Goal: Task Accomplishment & Management: Manage account settings

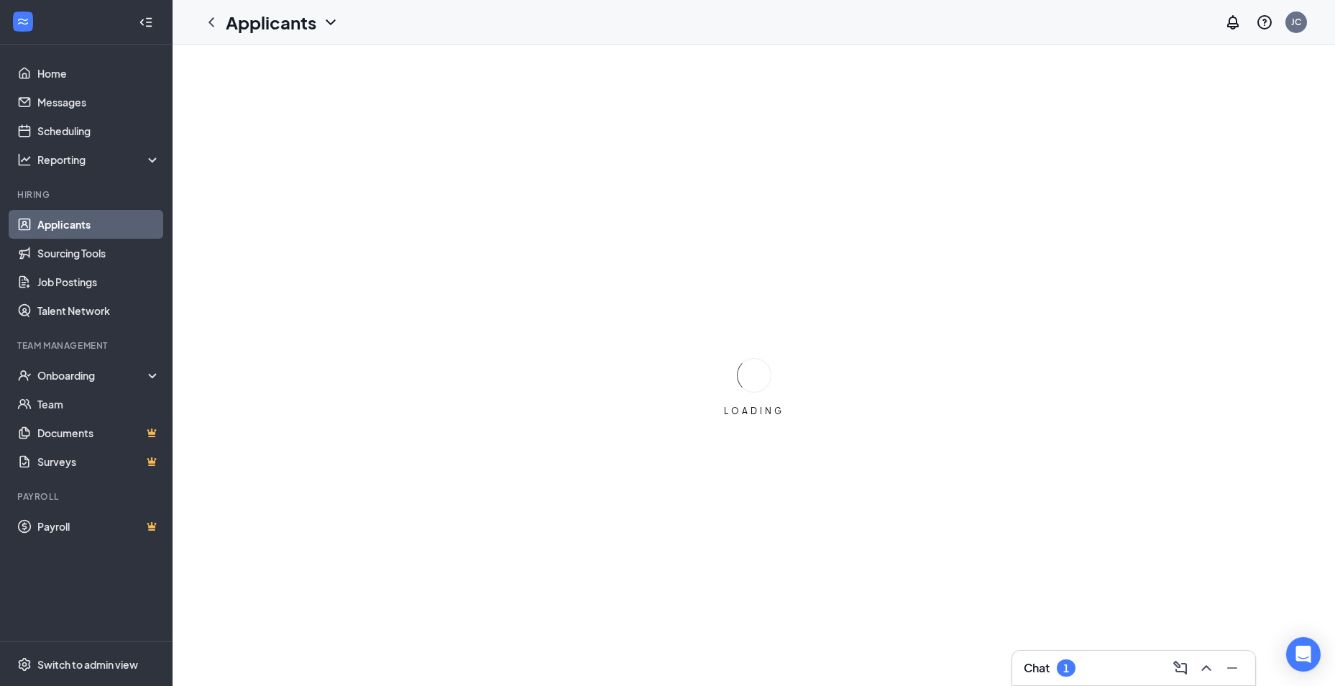
click at [1222, 667] on button at bounding box center [1231, 667] width 23 height 23
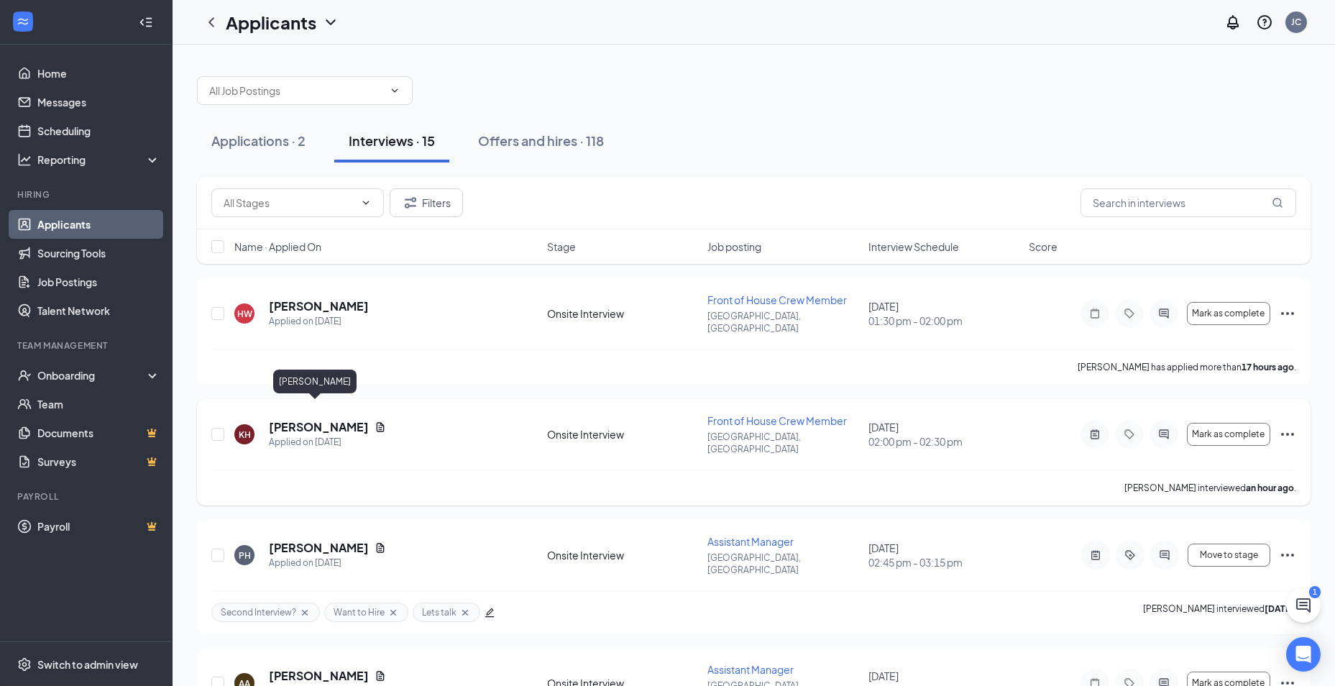
click at [310, 419] on h5 "[PERSON_NAME]" at bounding box center [319, 427] width 100 height 16
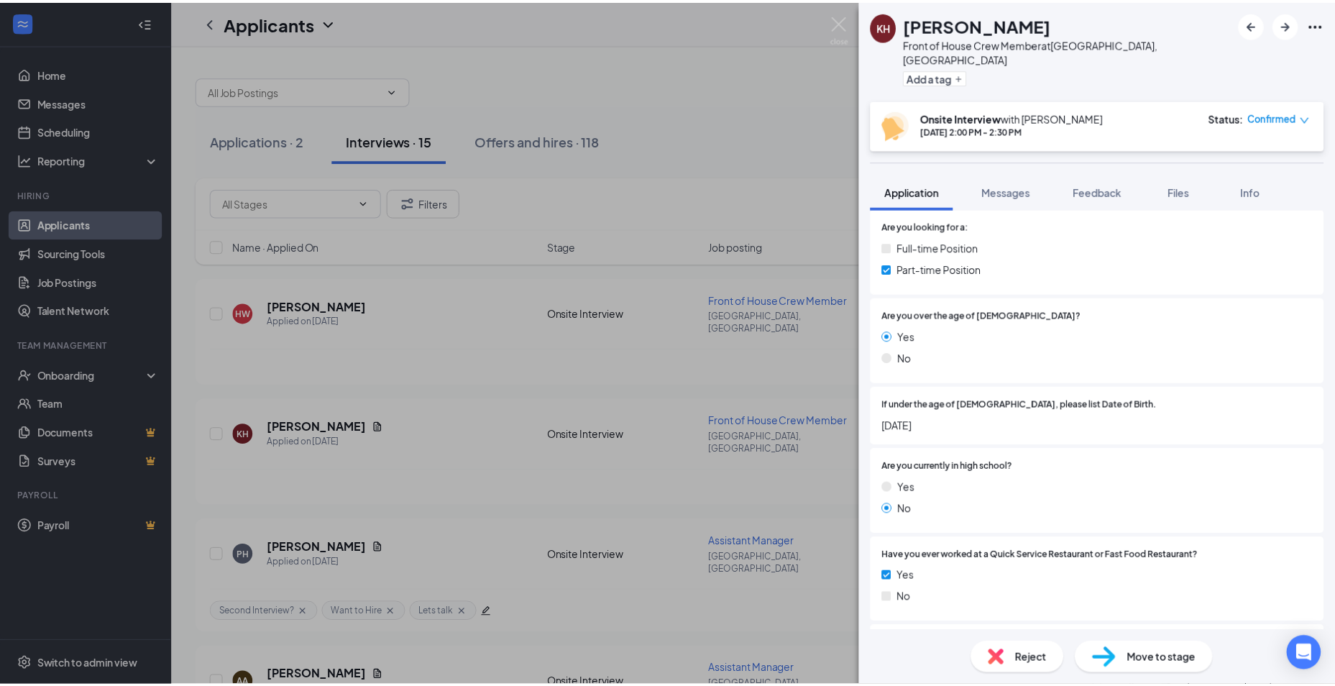
scroll to position [216, 0]
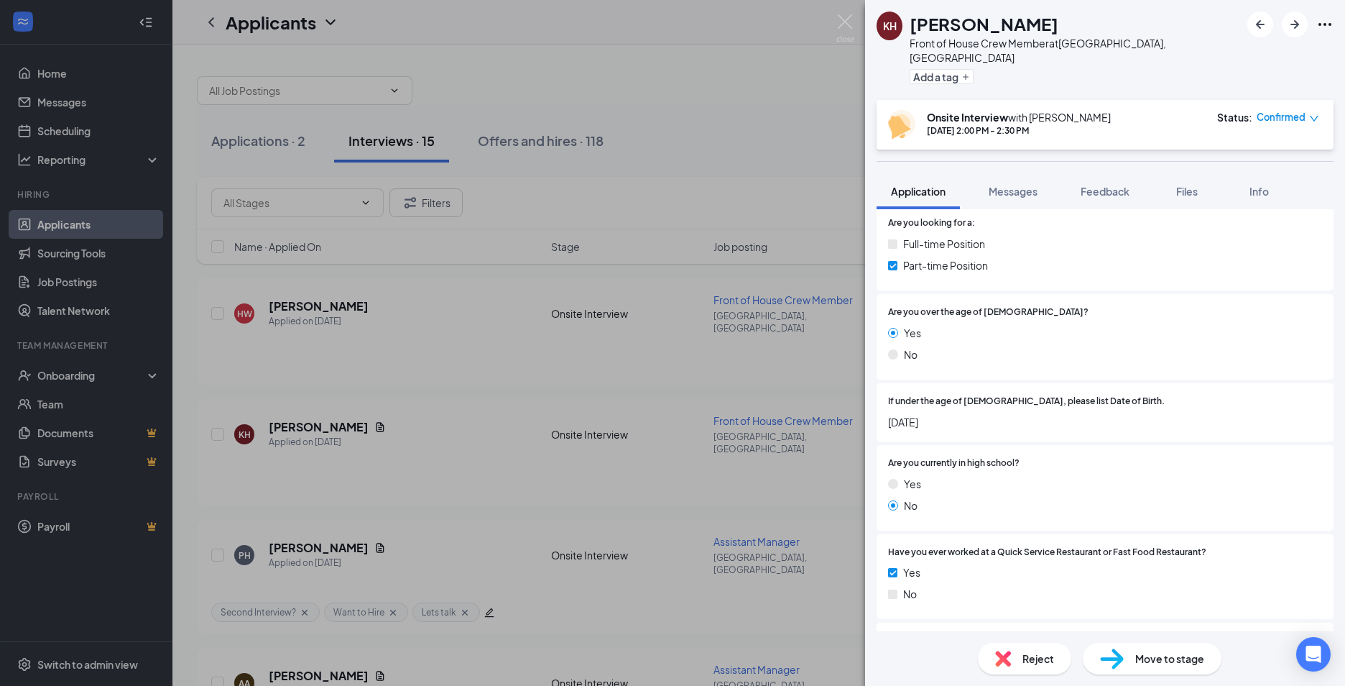
click at [1023, 655] on span "Reject" at bounding box center [1039, 658] width 32 height 16
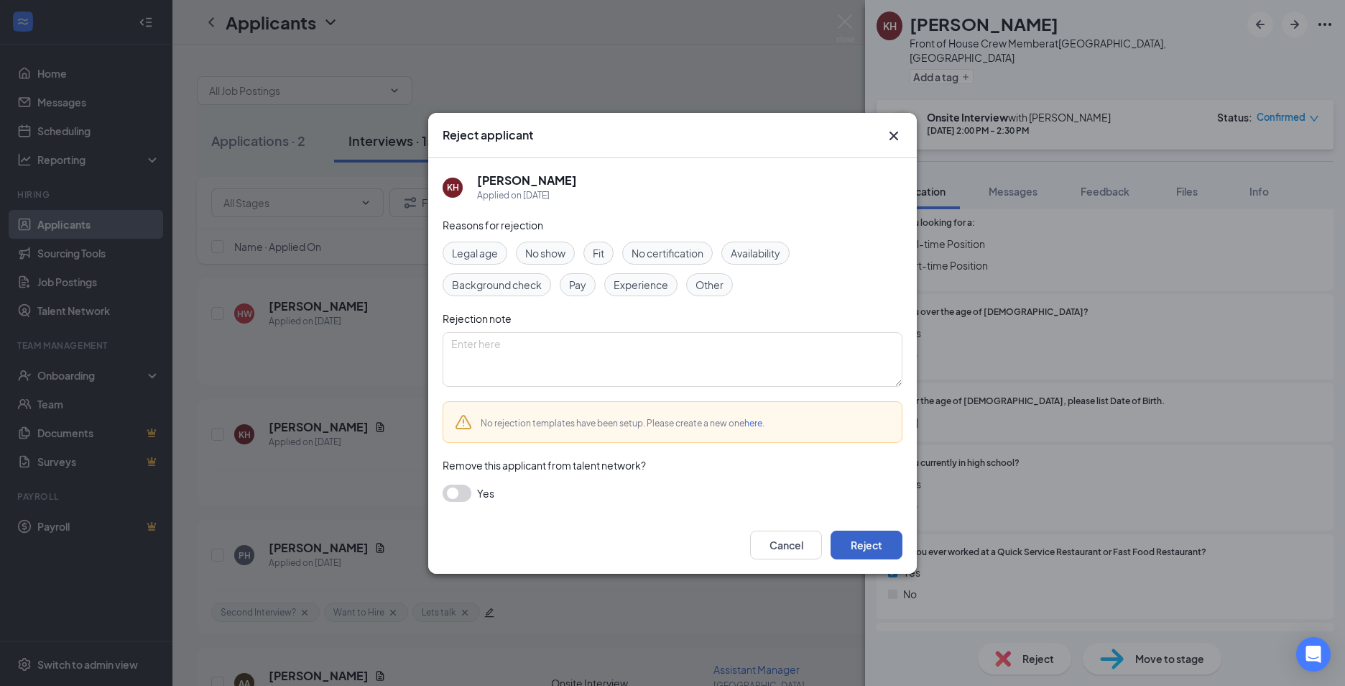
click at [864, 540] on button "Reject" at bounding box center [867, 544] width 72 height 29
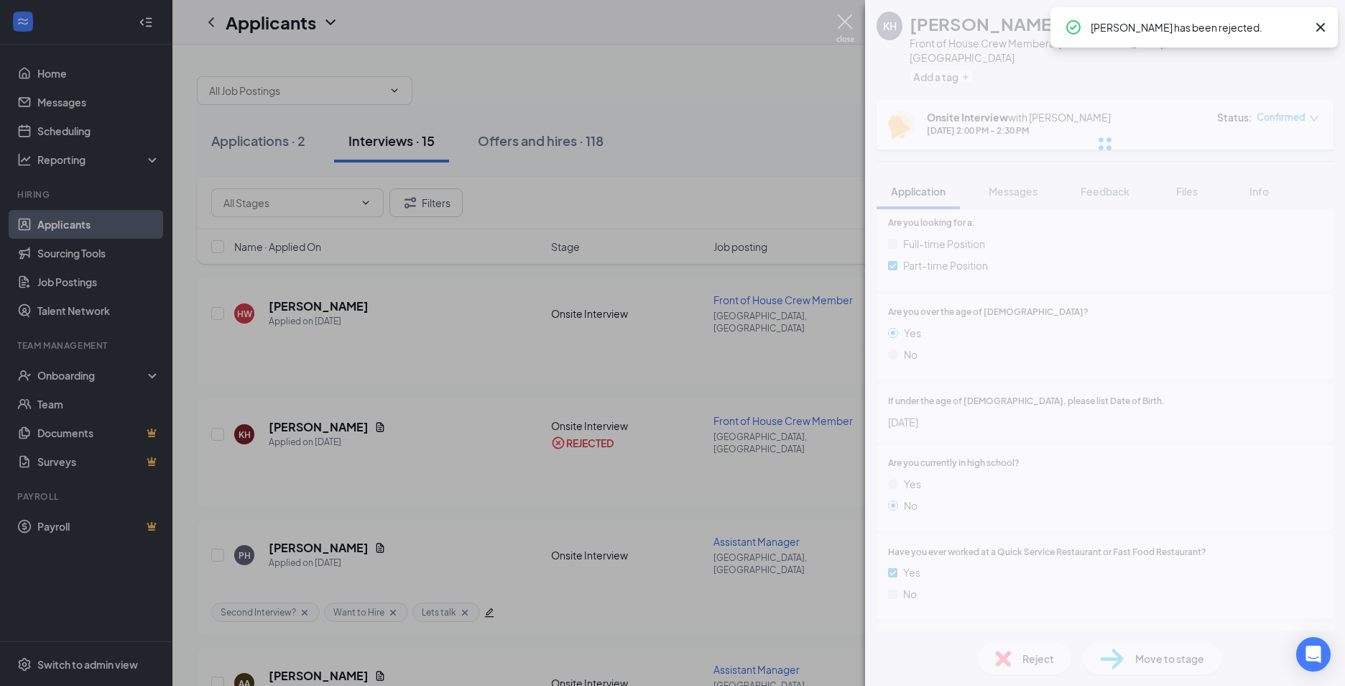
click at [847, 17] on img at bounding box center [846, 28] width 18 height 28
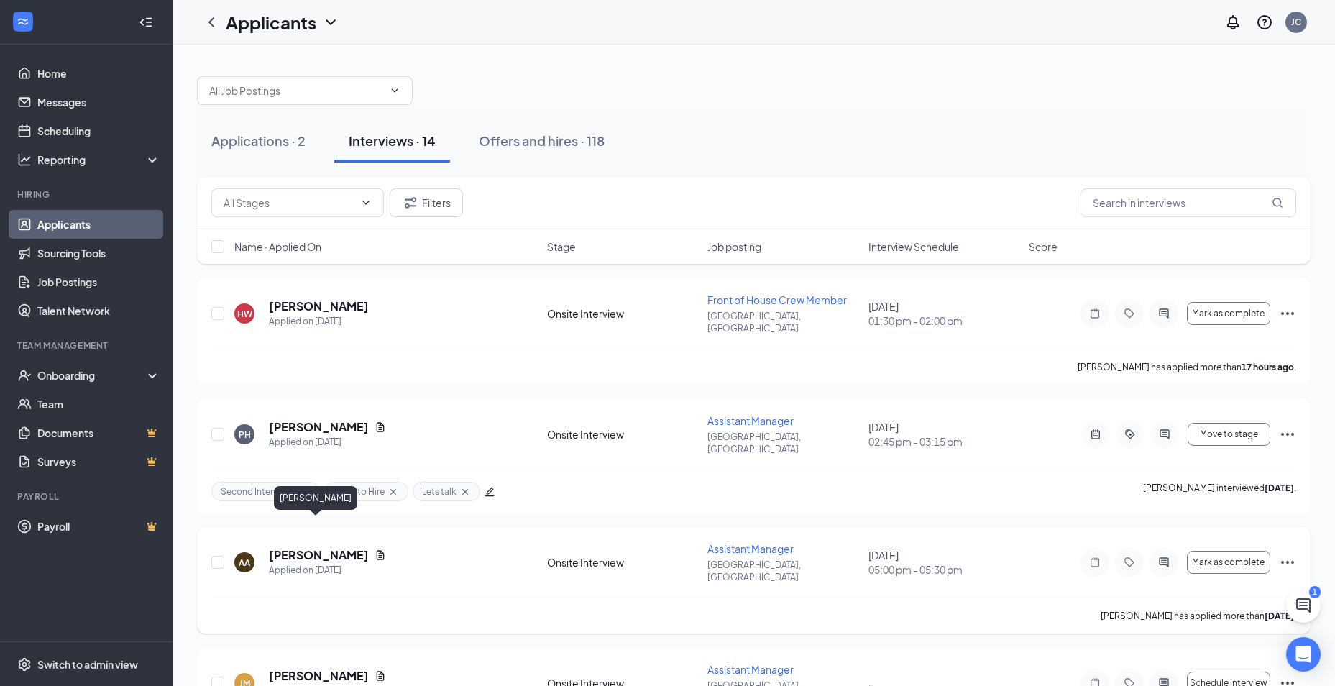
click at [320, 547] on h5 "[PERSON_NAME]" at bounding box center [319, 555] width 100 height 16
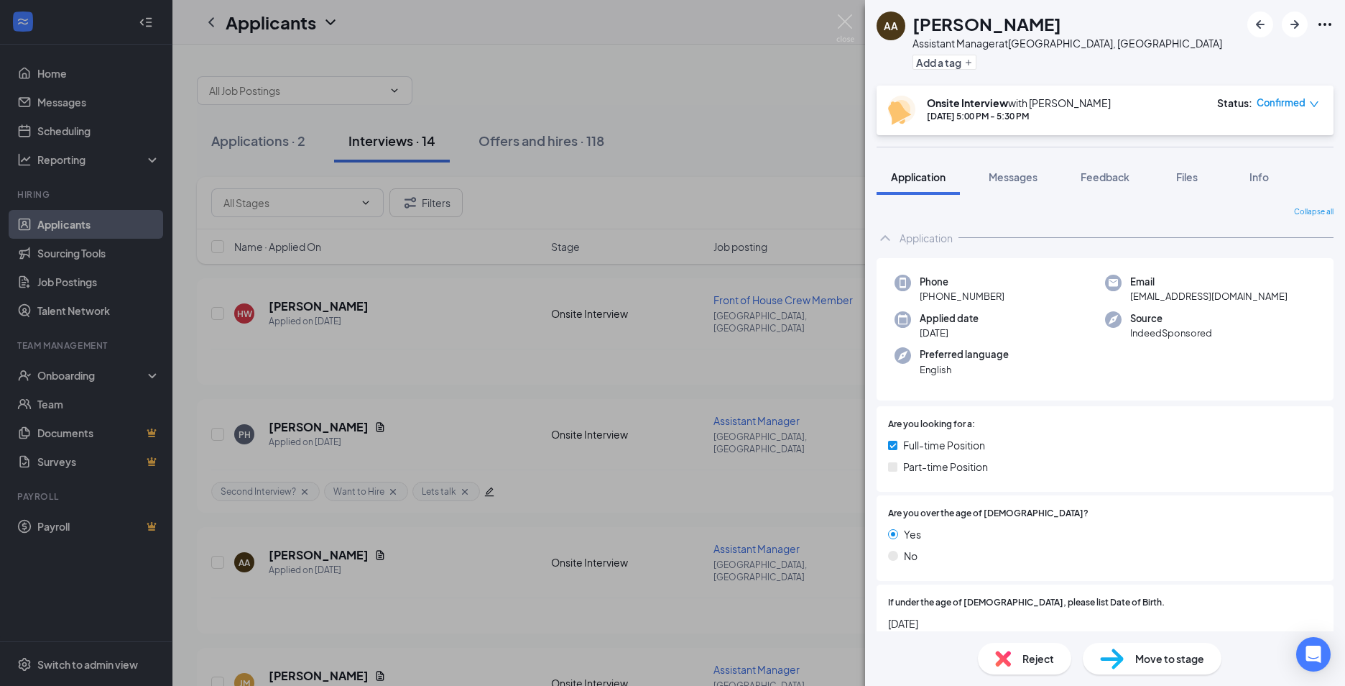
drag, startPoint x: 1033, startPoint y: 22, endPoint x: 906, endPoint y: 22, distance: 126.5
click at [906, 22] on div "AA [PERSON_NAME] Assistant Manager at [GEOGRAPHIC_DATA], [GEOGRAPHIC_DATA] Add …" at bounding box center [1050, 42] width 346 height 63
drag, startPoint x: 906, startPoint y: 22, endPoint x: 887, endPoint y: 157, distance: 136.5
click at [845, 22] on img at bounding box center [846, 28] width 18 height 28
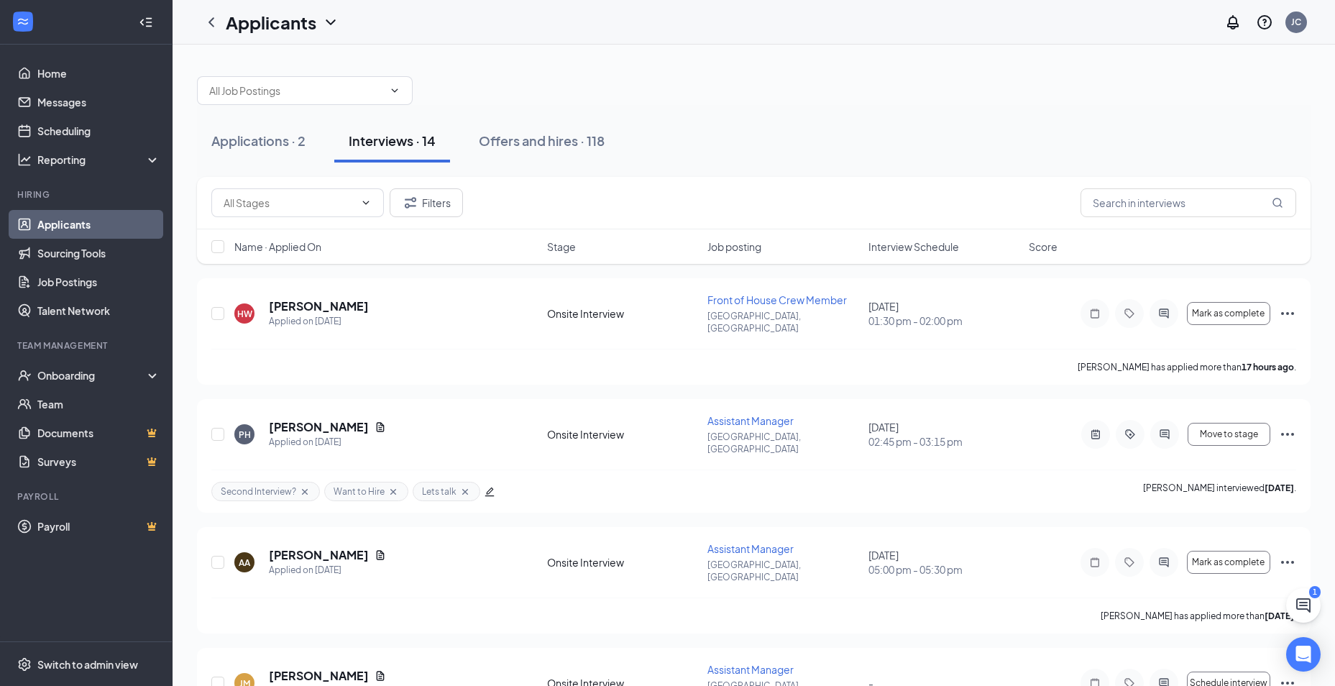
click at [757, 100] on div at bounding box center [753, 83] width 1113 height 43
click at [909, 249] on span "Interview Schedule" at bounding box center [913, 246] width 91 height 14
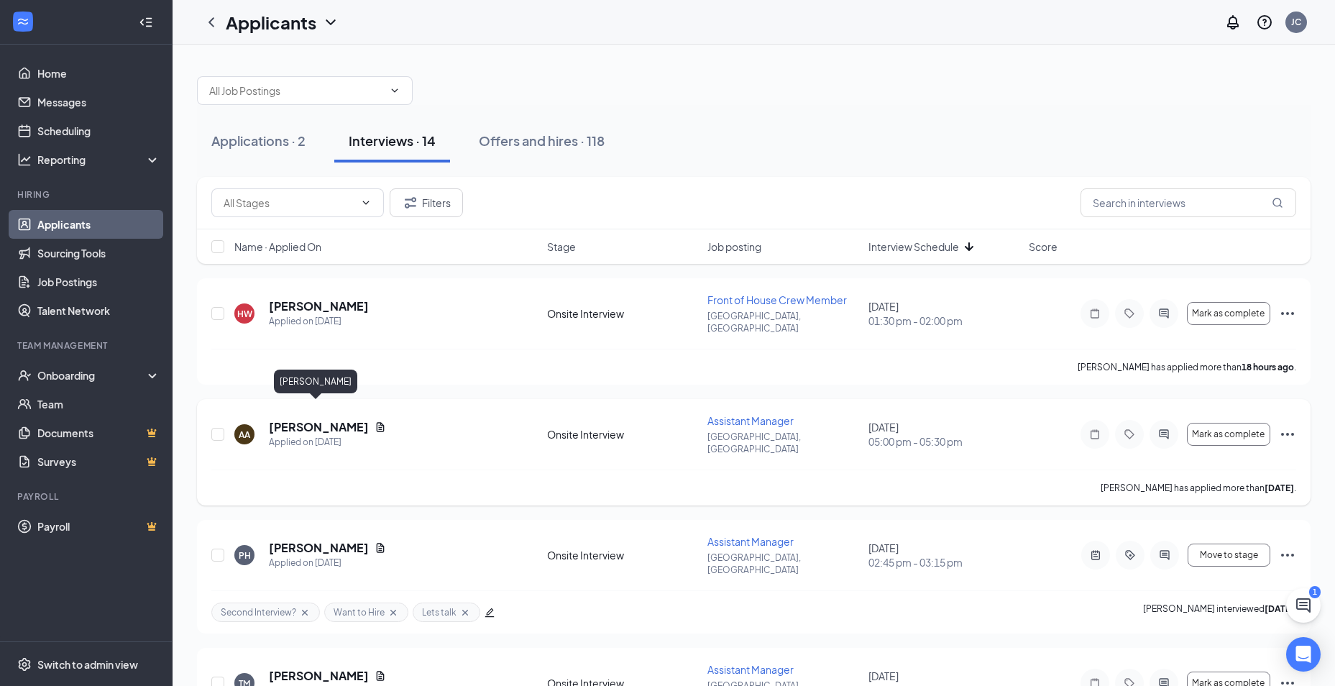
click at [339, 419] on h5 "[PERSON_NAME]" at bounding box center [319, 427] width 100 height 16
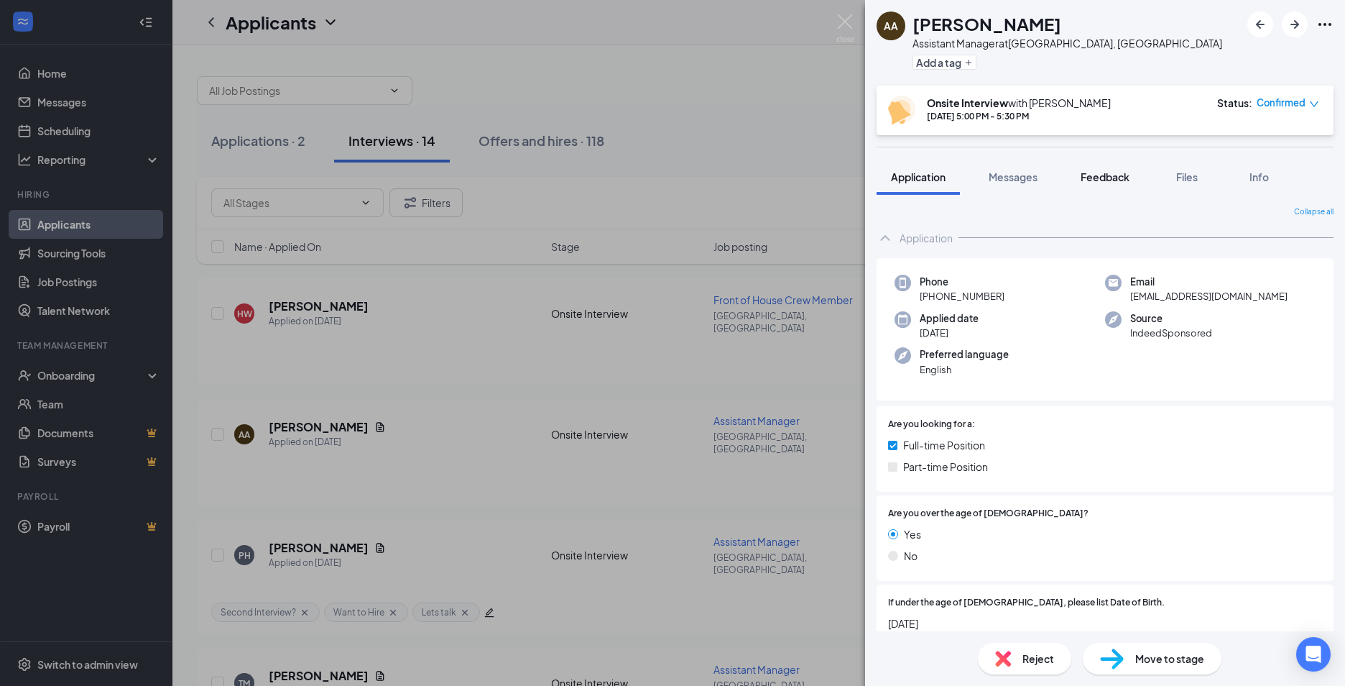
click at [1107, 183] on div "Feedback" at bounding box center [1105, 177] width 49 height 14
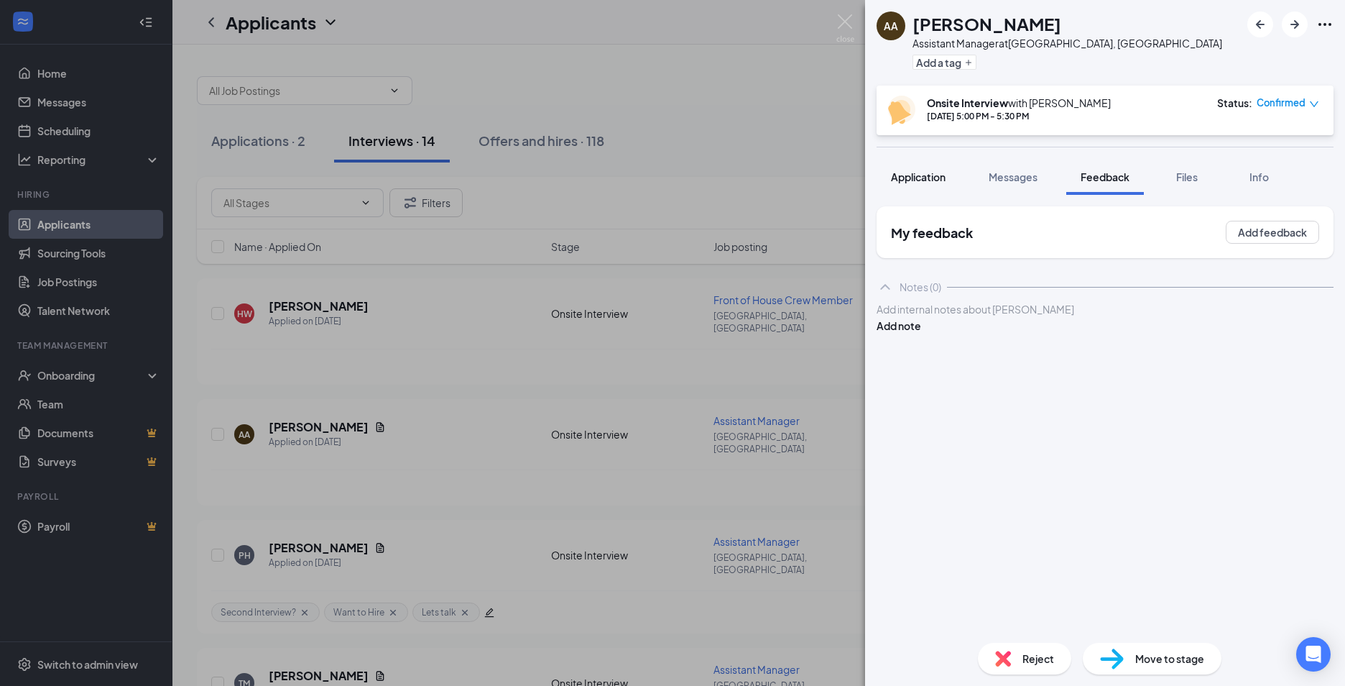
click at [942, 176] on span "Application" at bounding box center [918, 176] width 55 height 13
